Goal: Task Accomplishment & Management: Use online tool/utility

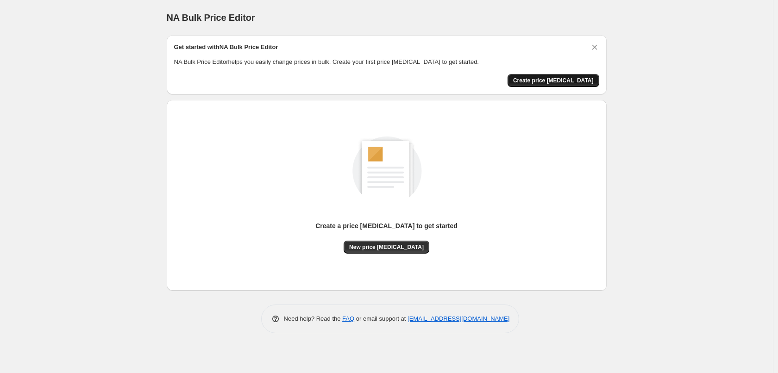
click at [560, 82] on span "Create price [MEDICAL_DATA]" at bounding box center [553, 80] width 81 height 7
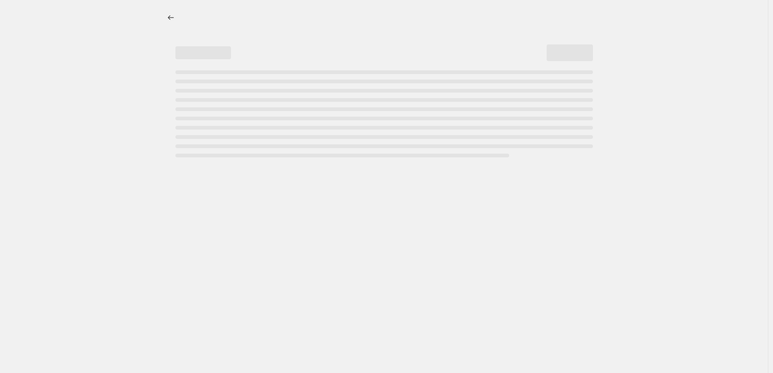
select select "percentage"
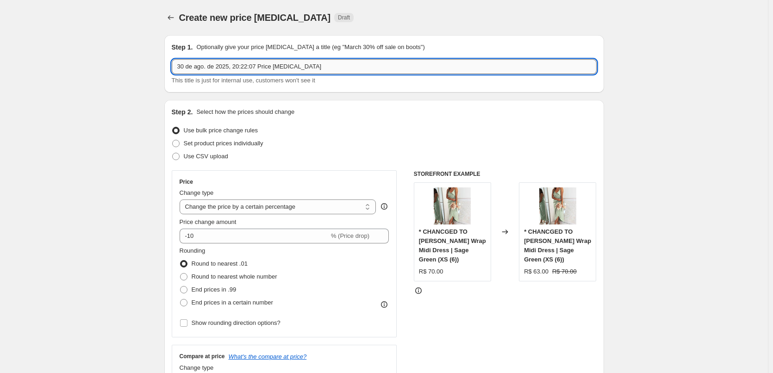
click at [318, 67] on input "30 de ago. de 2025, 20:22:07 Price [MEDICAL_DATA]" at bounding box center [384, 66] width 425 height 15
drag, startPoint x: 318, startPoint y: 67, endPoint x: 282, endPoint y: 62, distance: 36.3
type input "Price"
click at [476, 12] on div "Create new price [MEDICAL_DATA] Draft" at bounding box center [384, 17] width 440 height 13
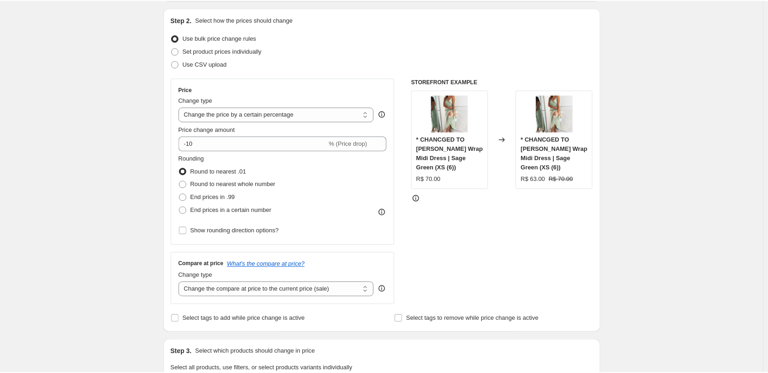
scroll to position [58, 0]
